Goal: Task Accomplishment & Management: Complete application form

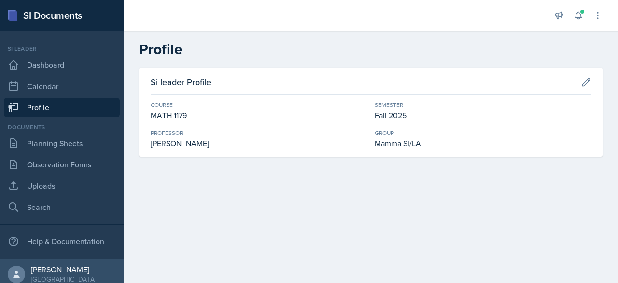
click at [46, 153] on div "Documents Planning Sheets Observation Forms Uploads Search" at bounding box center [62, 170] width 116 height 94
click at [52, 142] on link "Planning Sheets" at bounding box center [62, 142] width 116 height 19
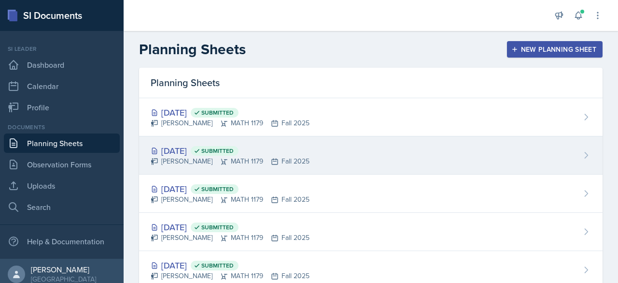
click at [188, 151] on div "[DATE] Submitted" at bounding box center [230, 150] width 159 height 13
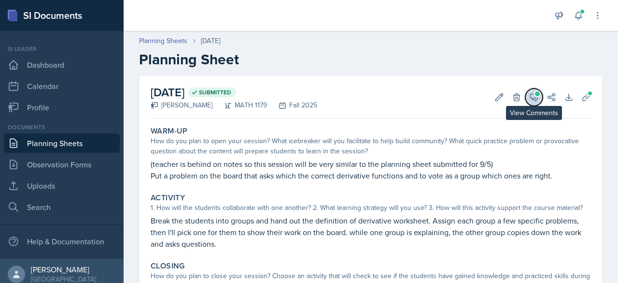
click at [529, 99] on icon at bounding box center [534, 97] width 10 height 10
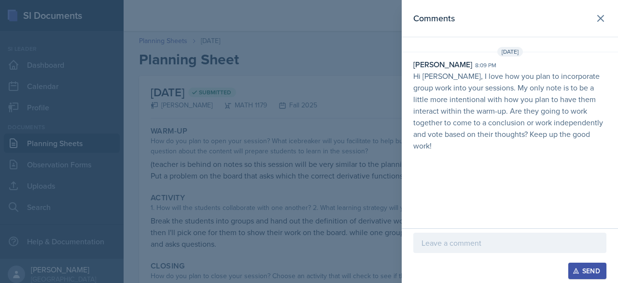
click at [442, 249] on div at bounding box center [509, 242] width 193 height 20
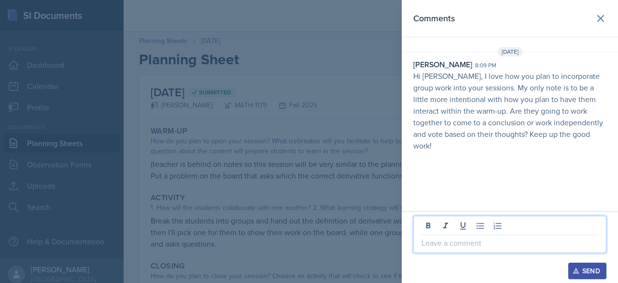
click at [468, 247] on p at bounding box center [510, 243] width 177 height 12
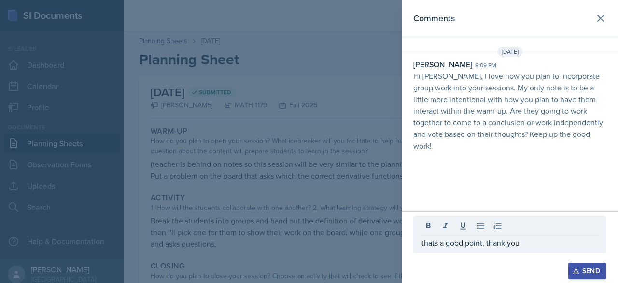
click at [586, 267] on div "Send" at bounding box center [588, 271] width 26 height 8
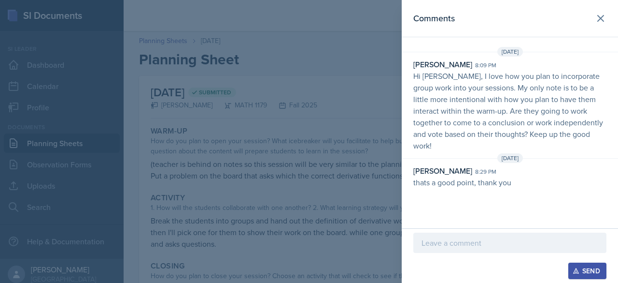
click at [330, 151] on div at bounding box center [309, 141] width 618 height 283
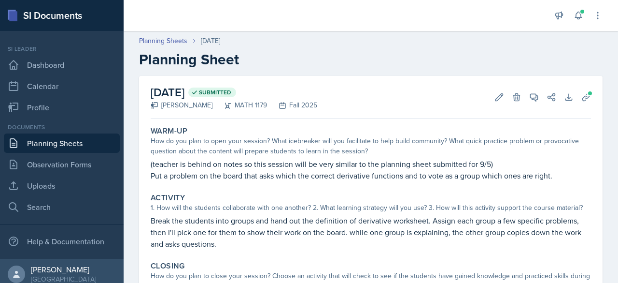
click at [69, 139] on link "Planning Sheets" at bounding box center [62, 142] width 116 height 19
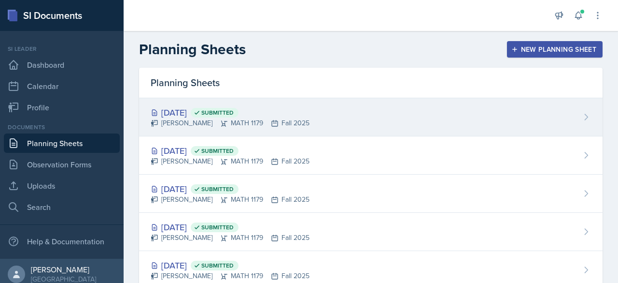
click at [163, 117] on div "[DATE] Submitted" at bounding box center [230, 112] width 159 height 13
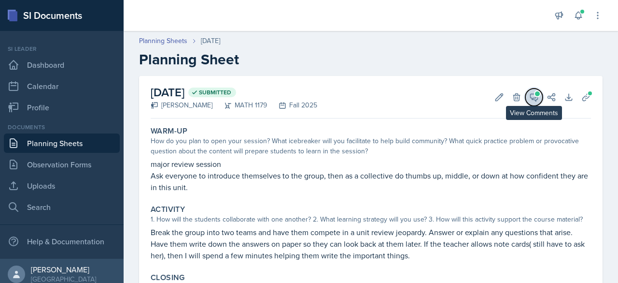
click at [535, 95] on span at bounding box center [537, 93] width 5 height 5
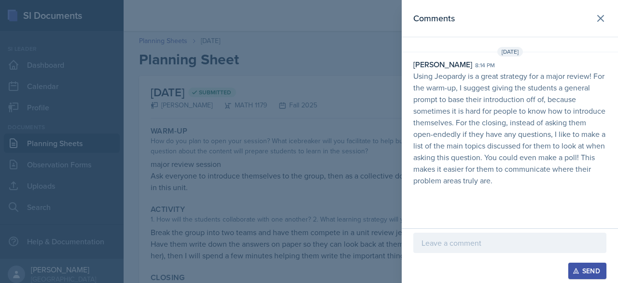
click at [474, 240] on p at bounding box center [510, 243] width 177 height 12
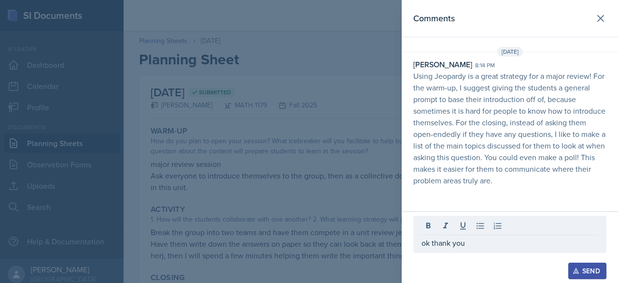
click at [577, 268] on icon "button" at bounding box center [576, 270] width 7 height 7
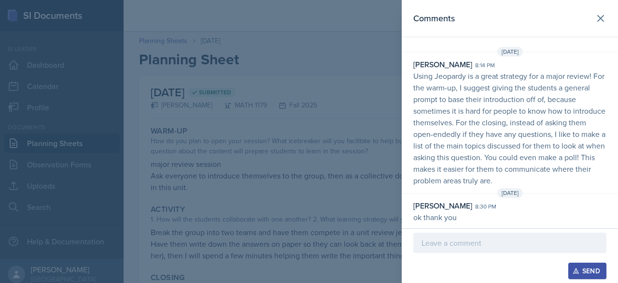
click at [366, 197] on div at bounding box center [309, 141] width 618 height 283
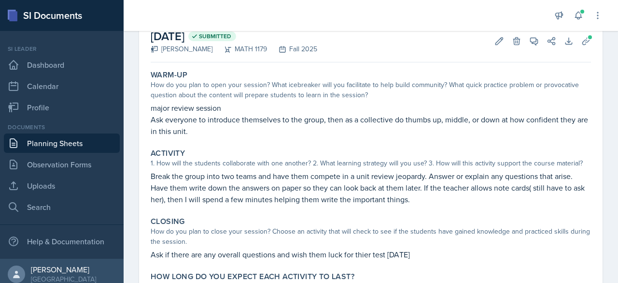
scroll to position [103, 0]
